Goal: Task Accomplishment & Management: Manage account settings

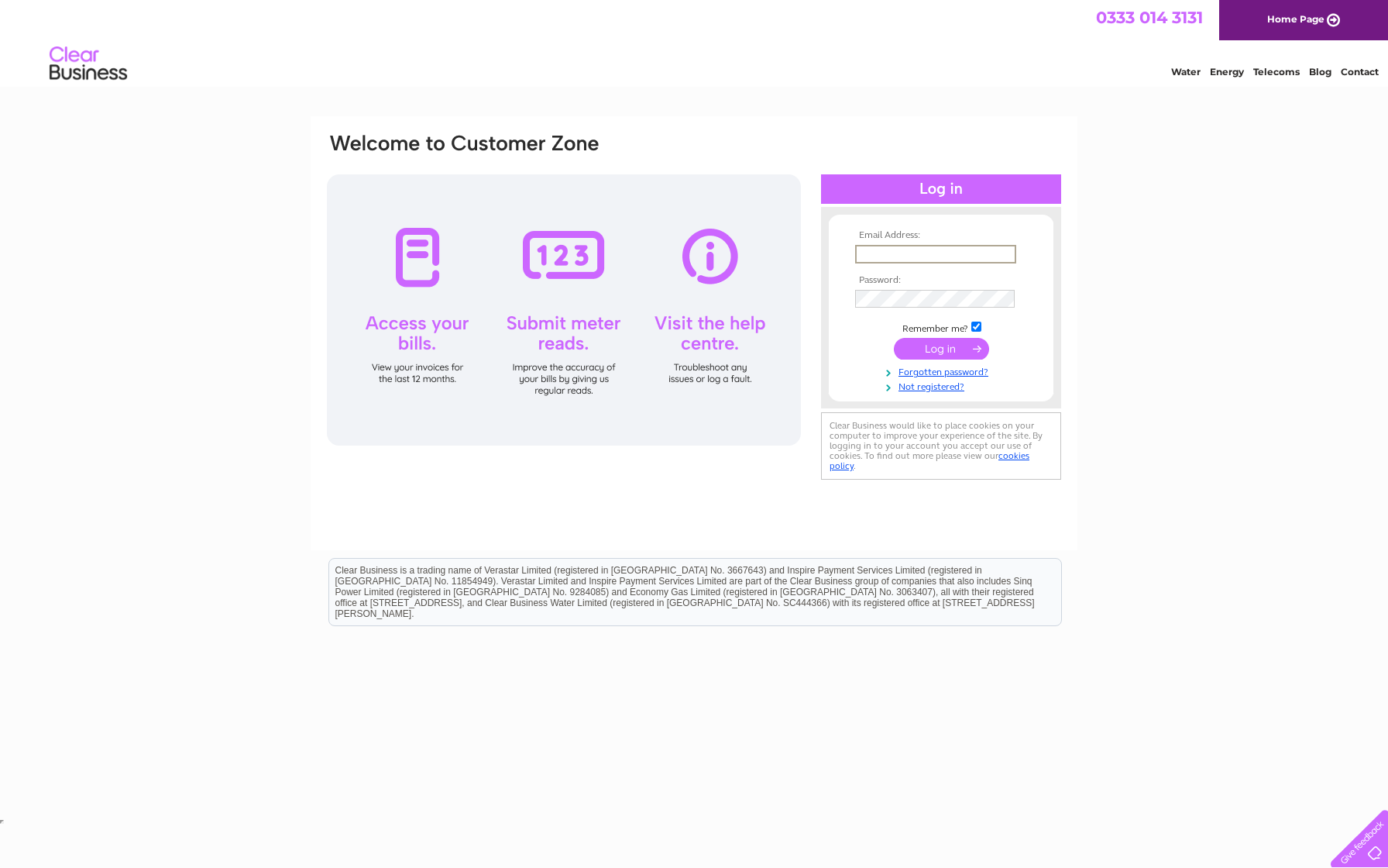
type input "[PERSON_NAME][EMAIL_ADDRESS][DOMAIN_NAME]"
click at [941, 347] on input "submit" at bounding box center [942, 349] width 96 height 22
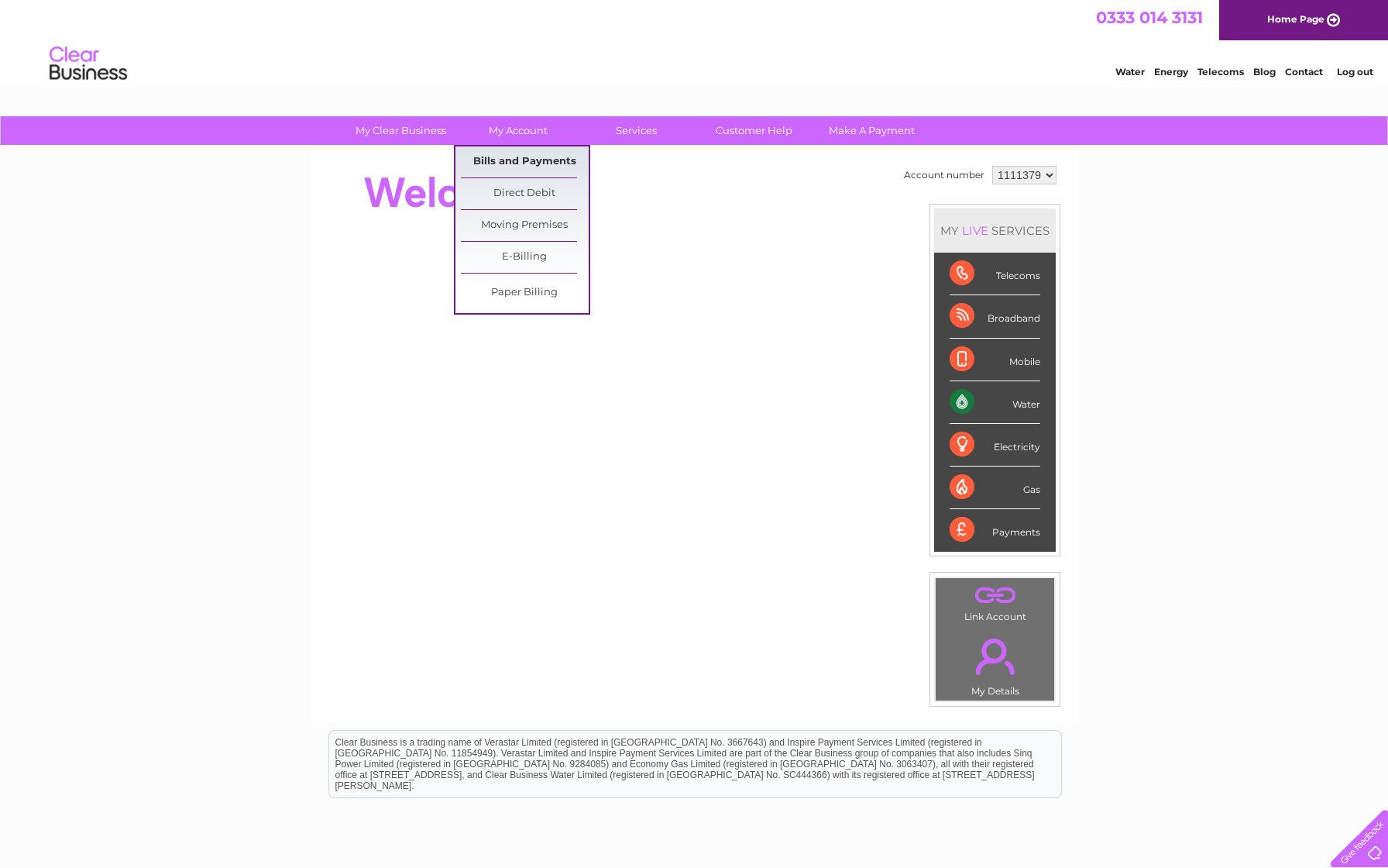
click at [523, 163] on link "Bills and Payments" at bounding box center [525, 162] width 127 height 31
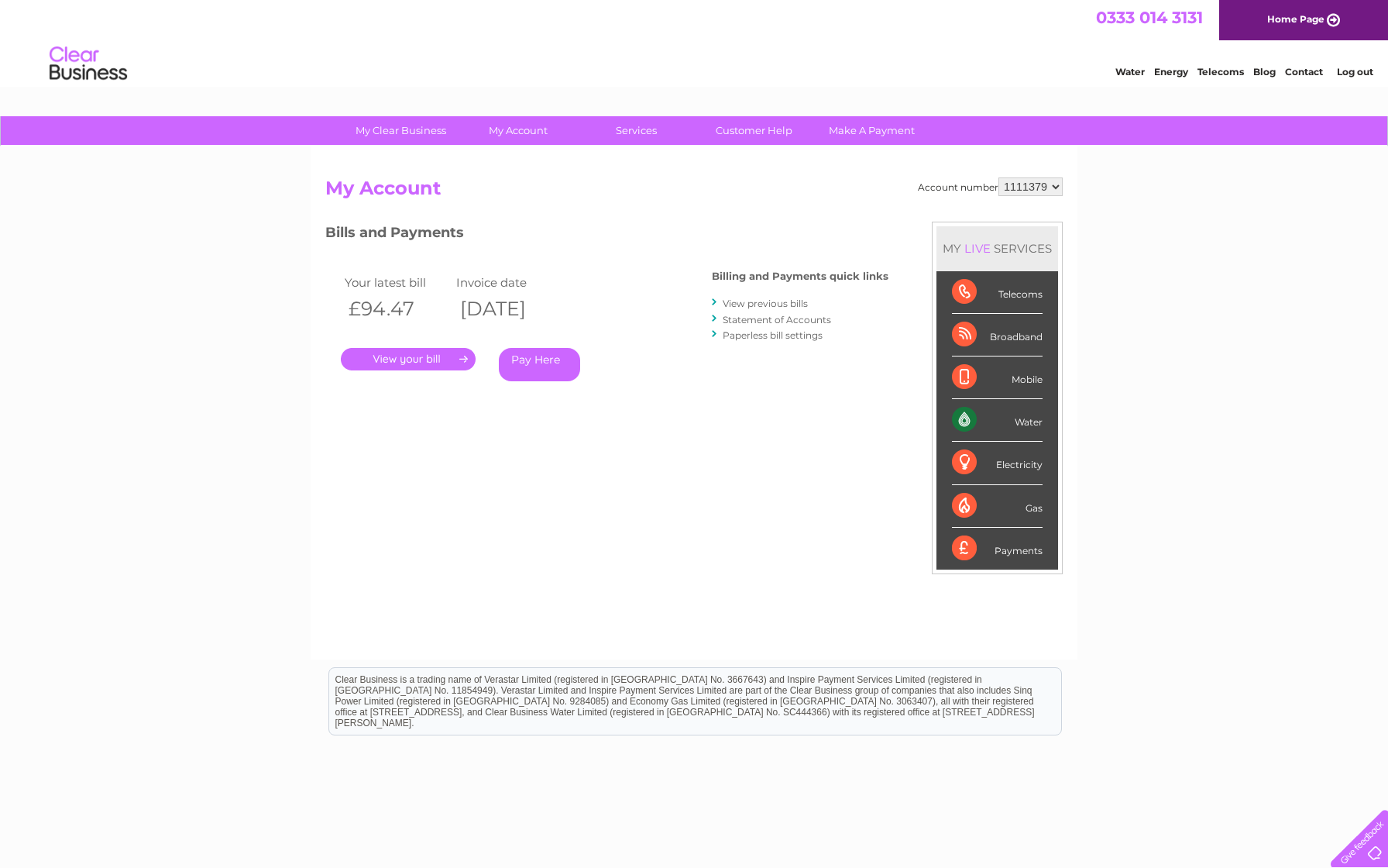
click at [762, 304] on link "View previous bills" at bounding box center [766, 304] width 86 height 12
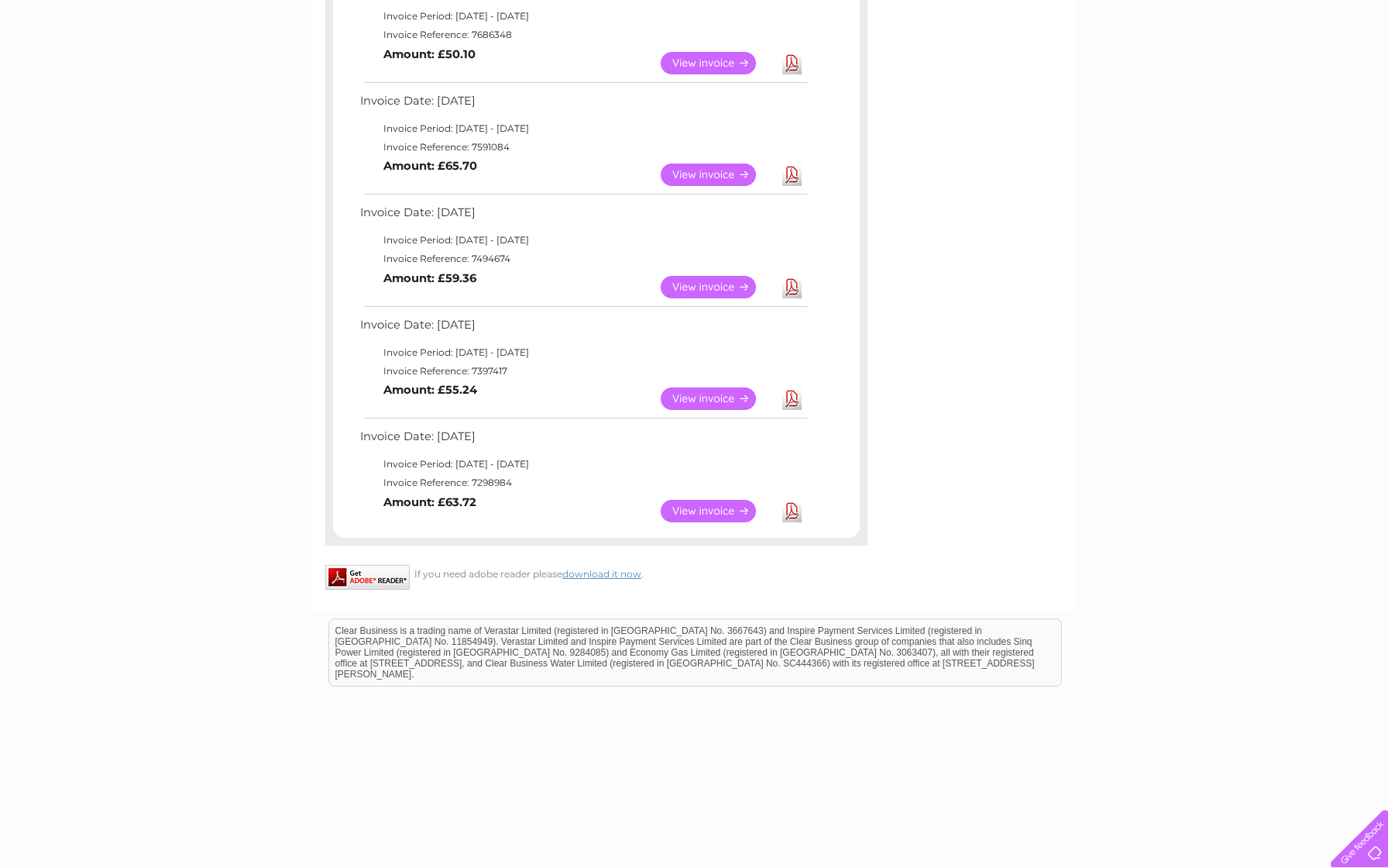
scroll to position [142, 0]
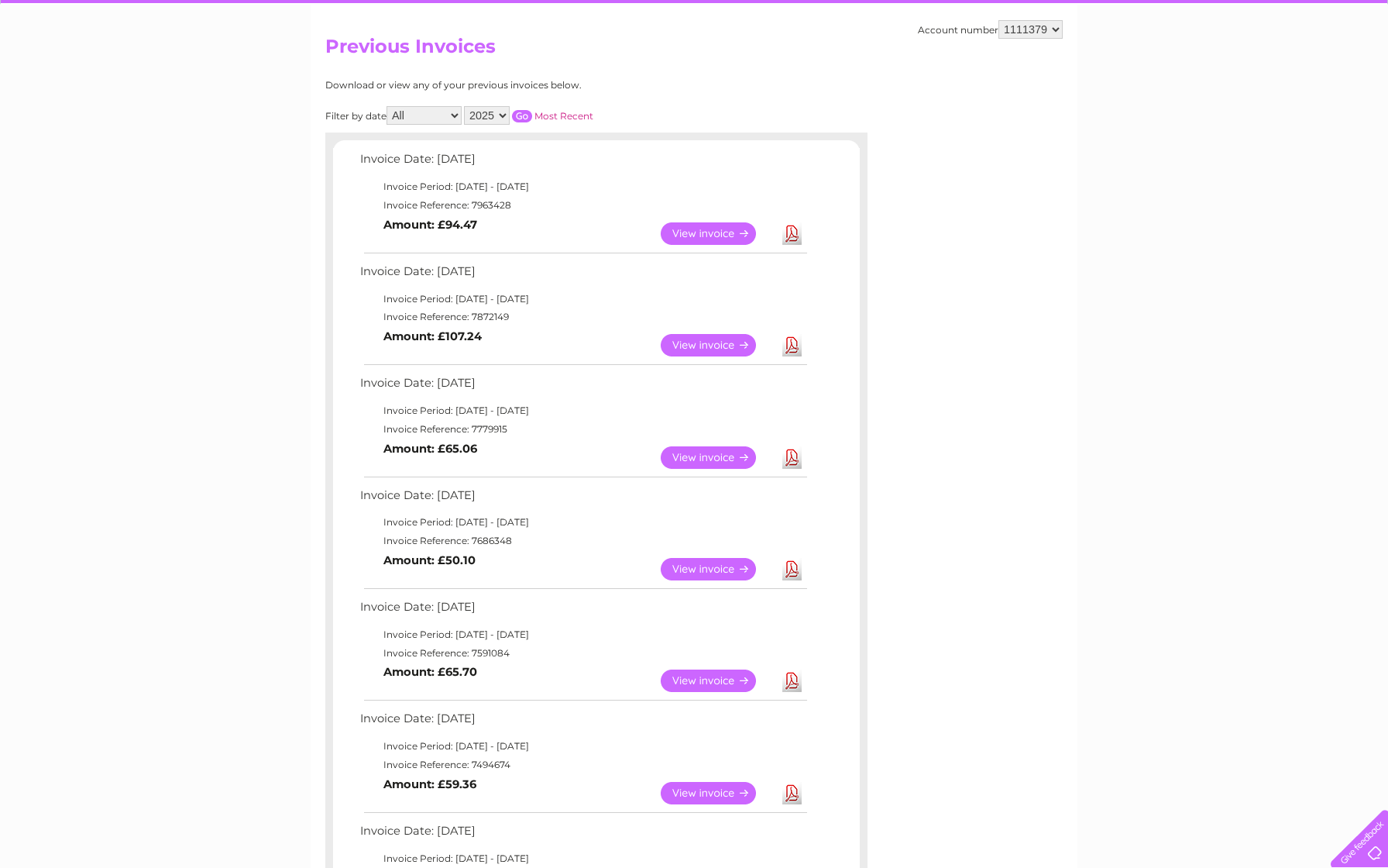
select select "2024"
click at [567, 114] on link "Most Recent" at bounding box center [564, 116] width 59 height 12
click at [533, 113] on input "button" at bounding box center [522, 116] width 20 height 13
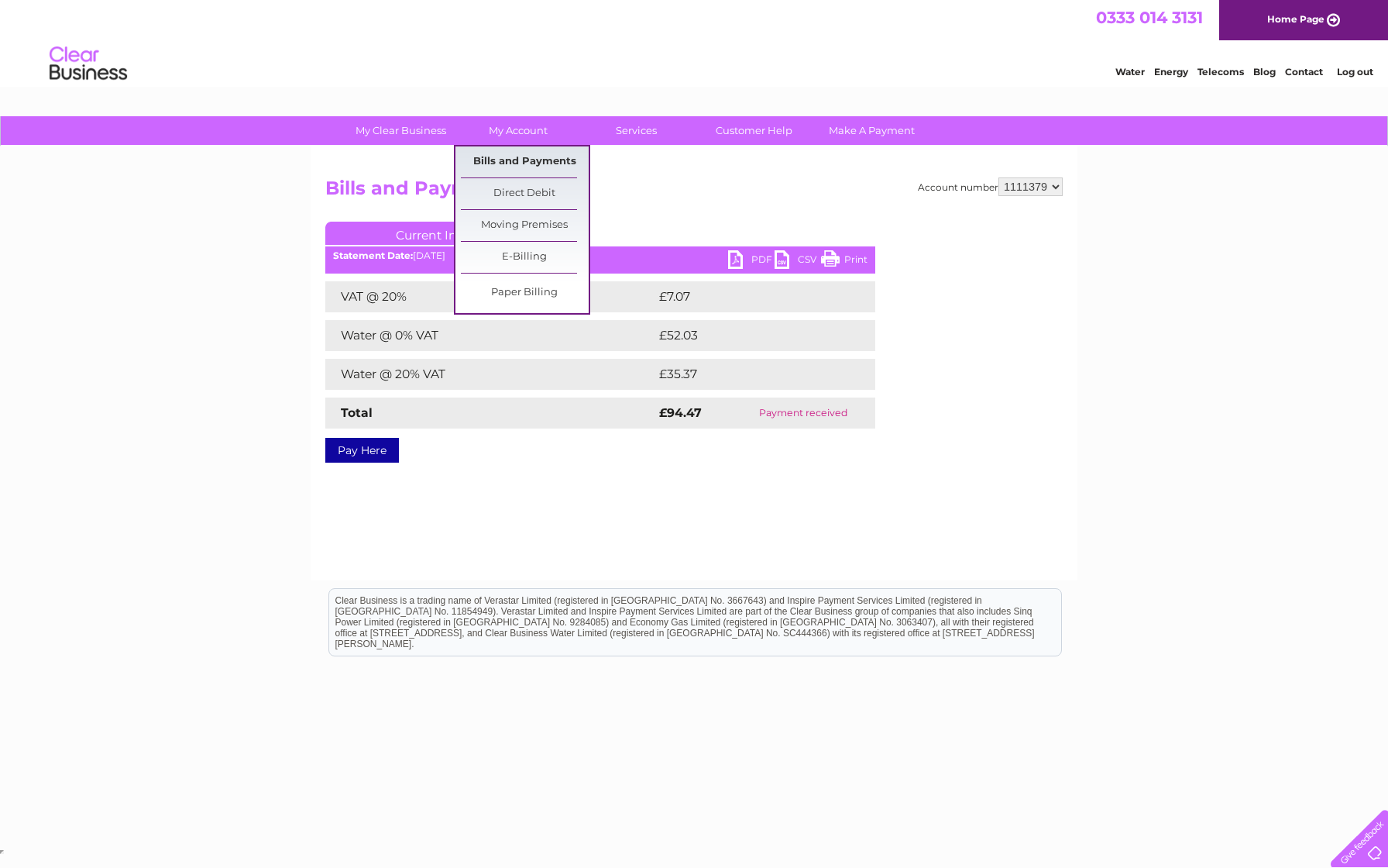
click at [535, 166] on link "Bills and Payments" at bounding box center [525, 162] width 127 height 31
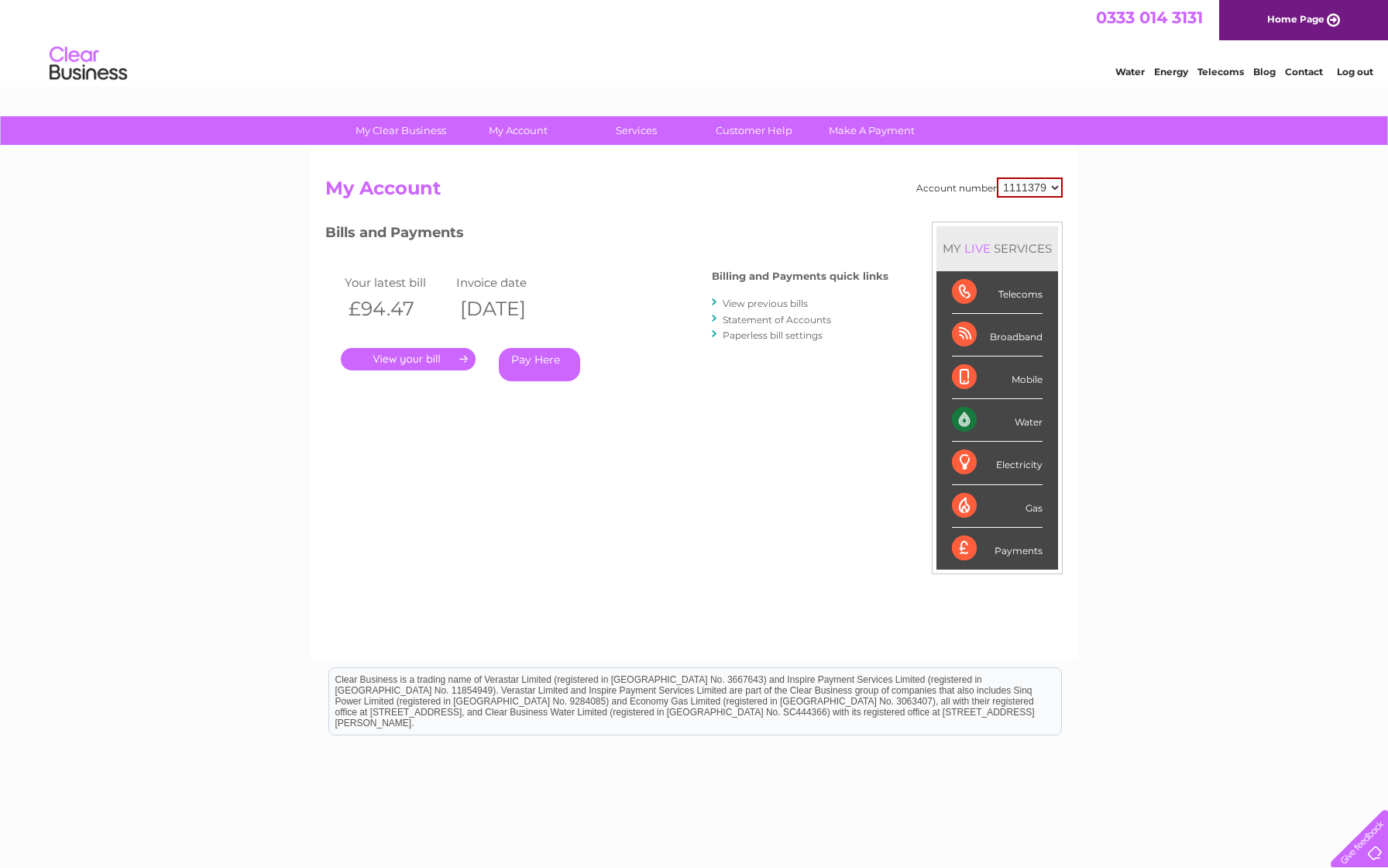
click at [756, 299] on link "View previous bills" at bounding box center [766, 304] width 86 height 12
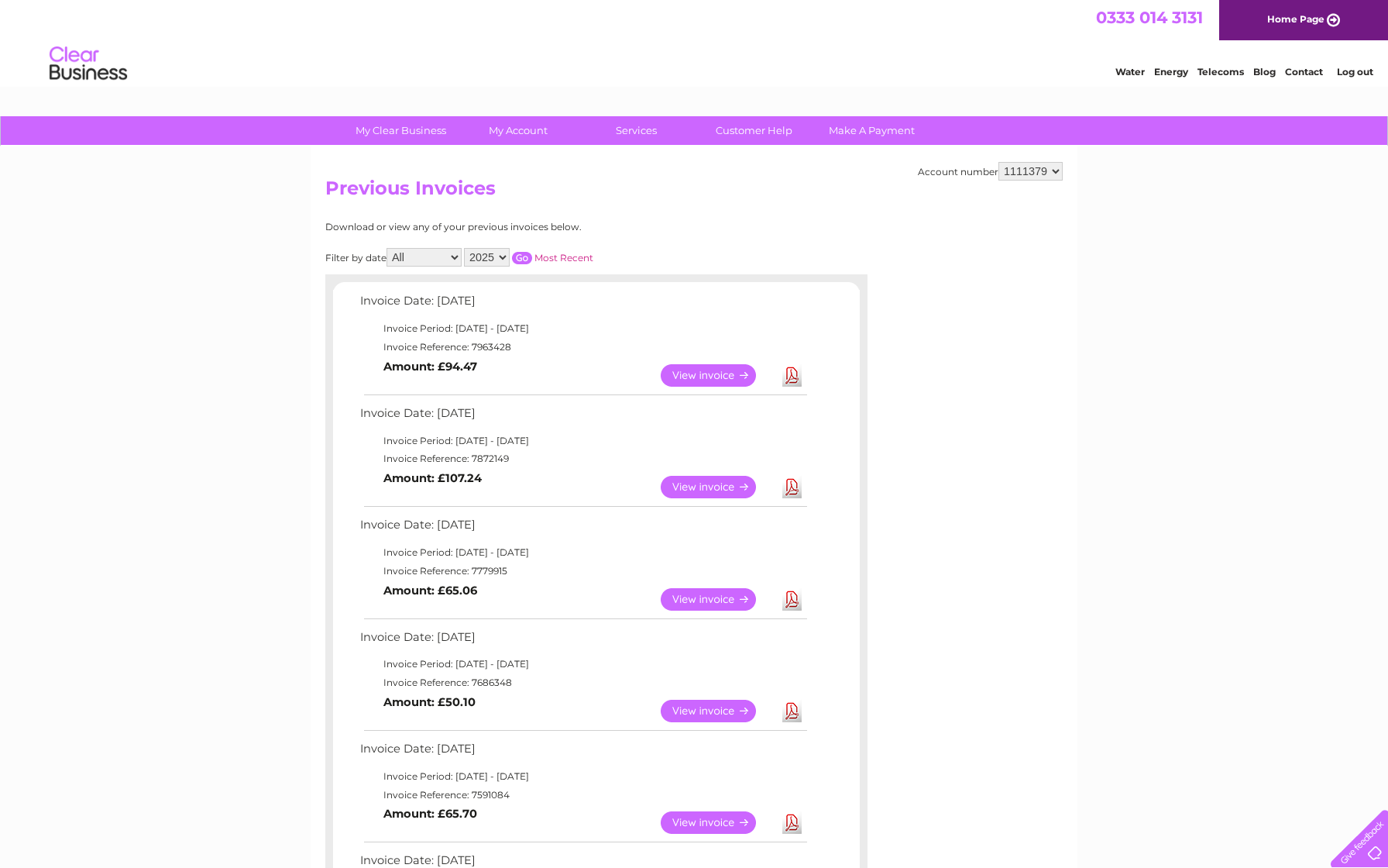
select select "2024"
click at [533, 255] on input "button" at bounding box center [522, 257] width 20 height 13
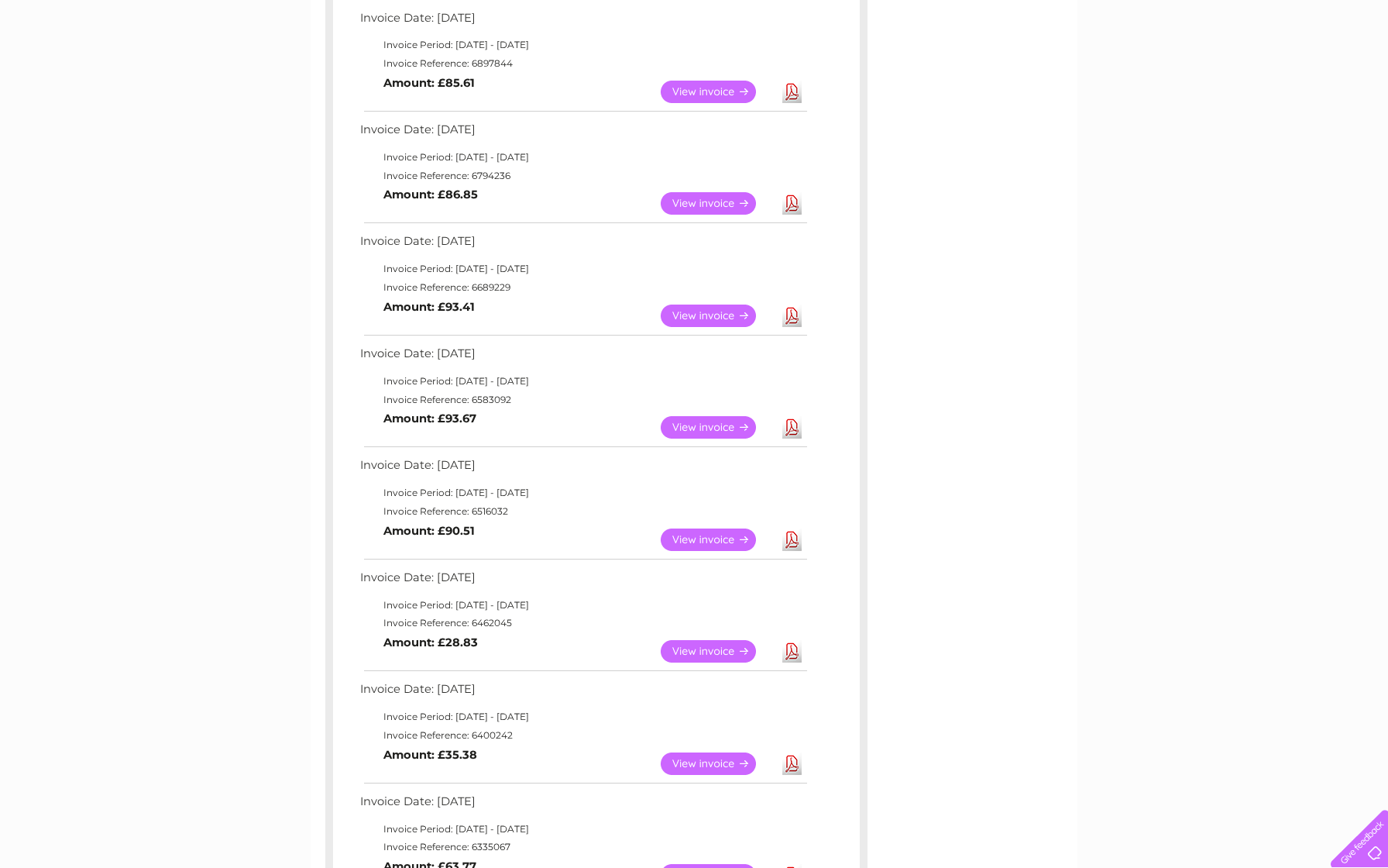
scroll to position [619, 0]
click at [704, 304] on link "View" at bounding box center [718, 315] width 114 height 23
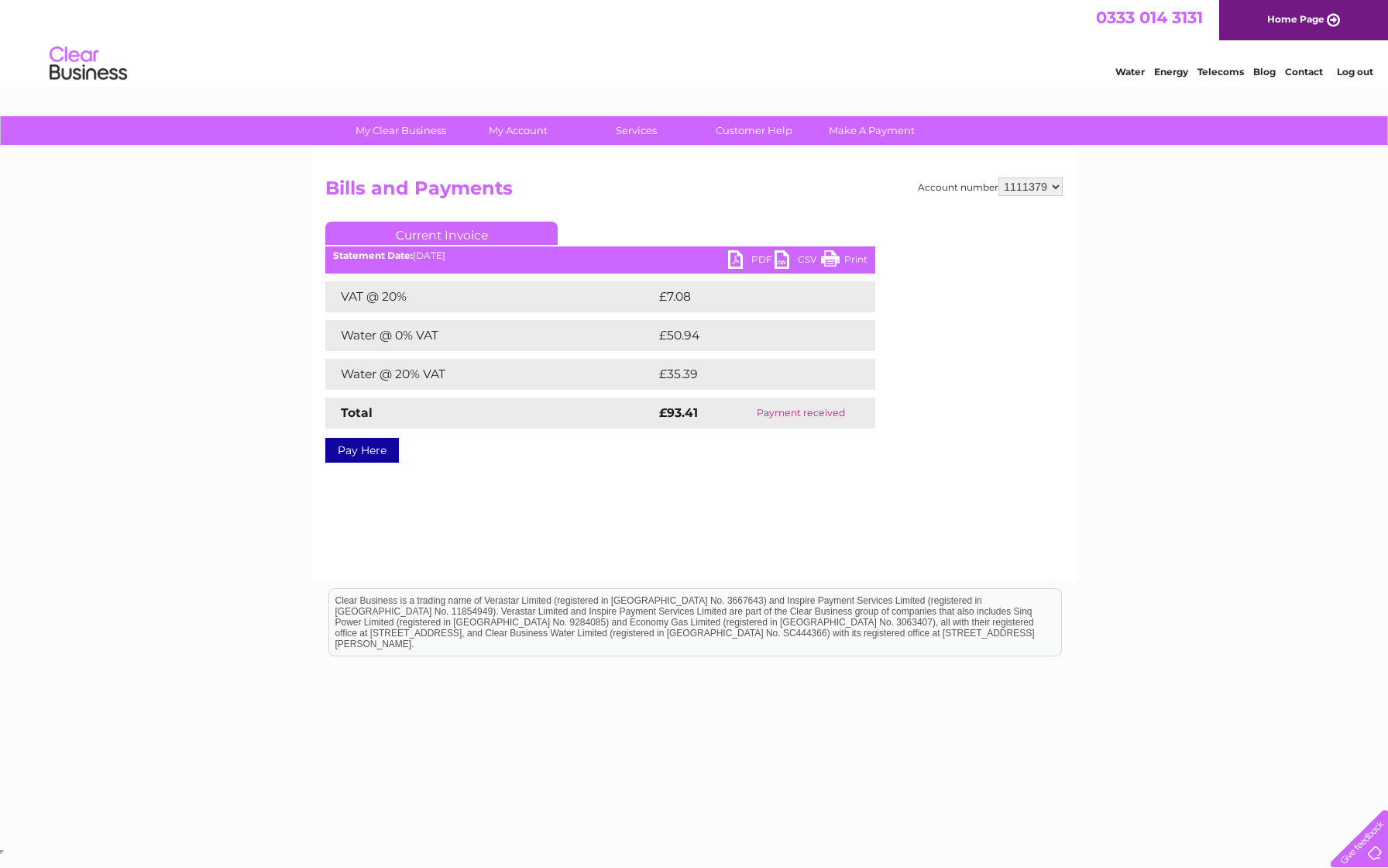
click at [750, 259] on link "PDF" at bounding box center [751, 261] width 46 height 23
click at [989, 91] on html "0333 014 3131 Home Page Water Energy Telecoms Blog Contact Log out" at bounding box center [694, 45] width 1388 height 91
